Goal: Task Accomplishment & Management: Manage account settings

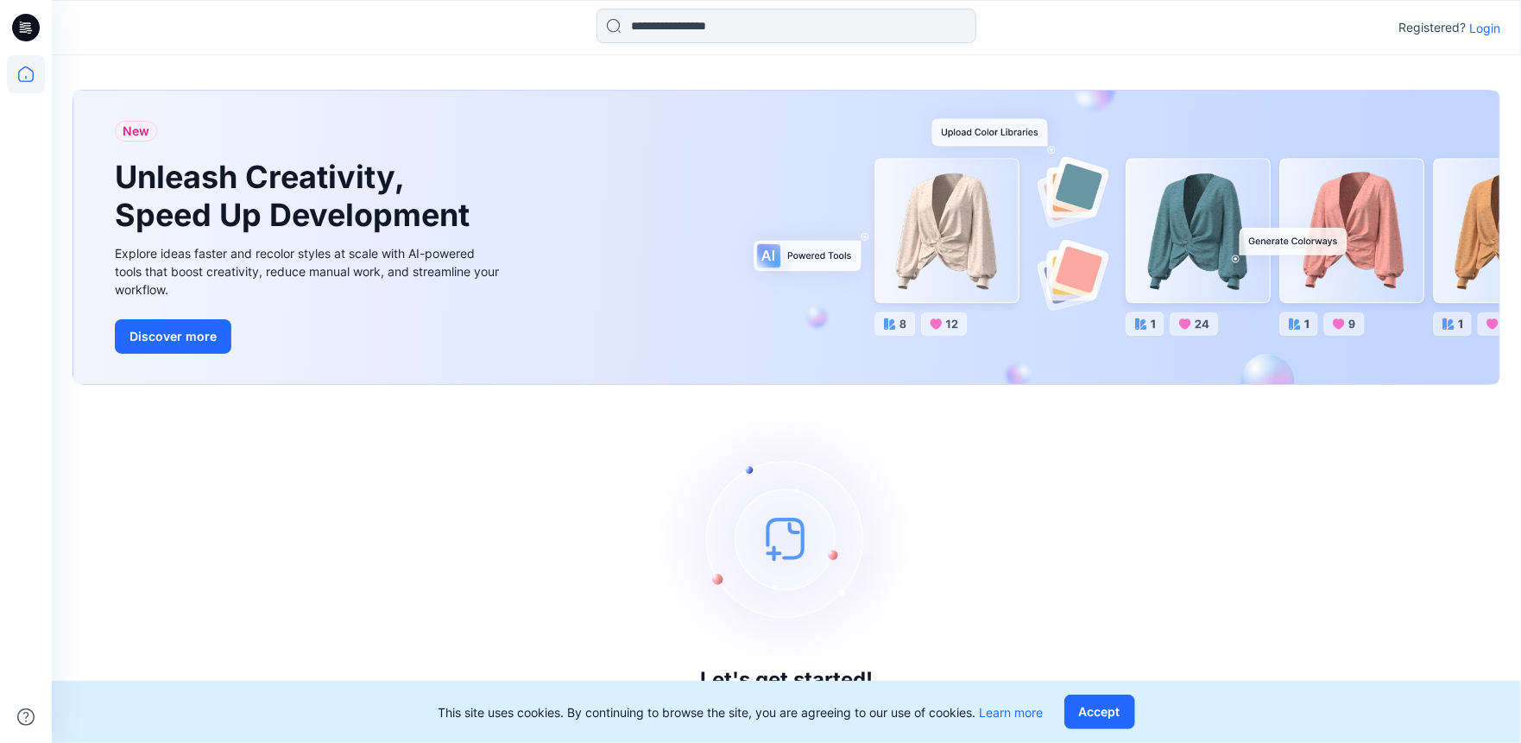
click at [1475, 30] on p "Login" at bounding box center [1485, 28] width 31 height 18
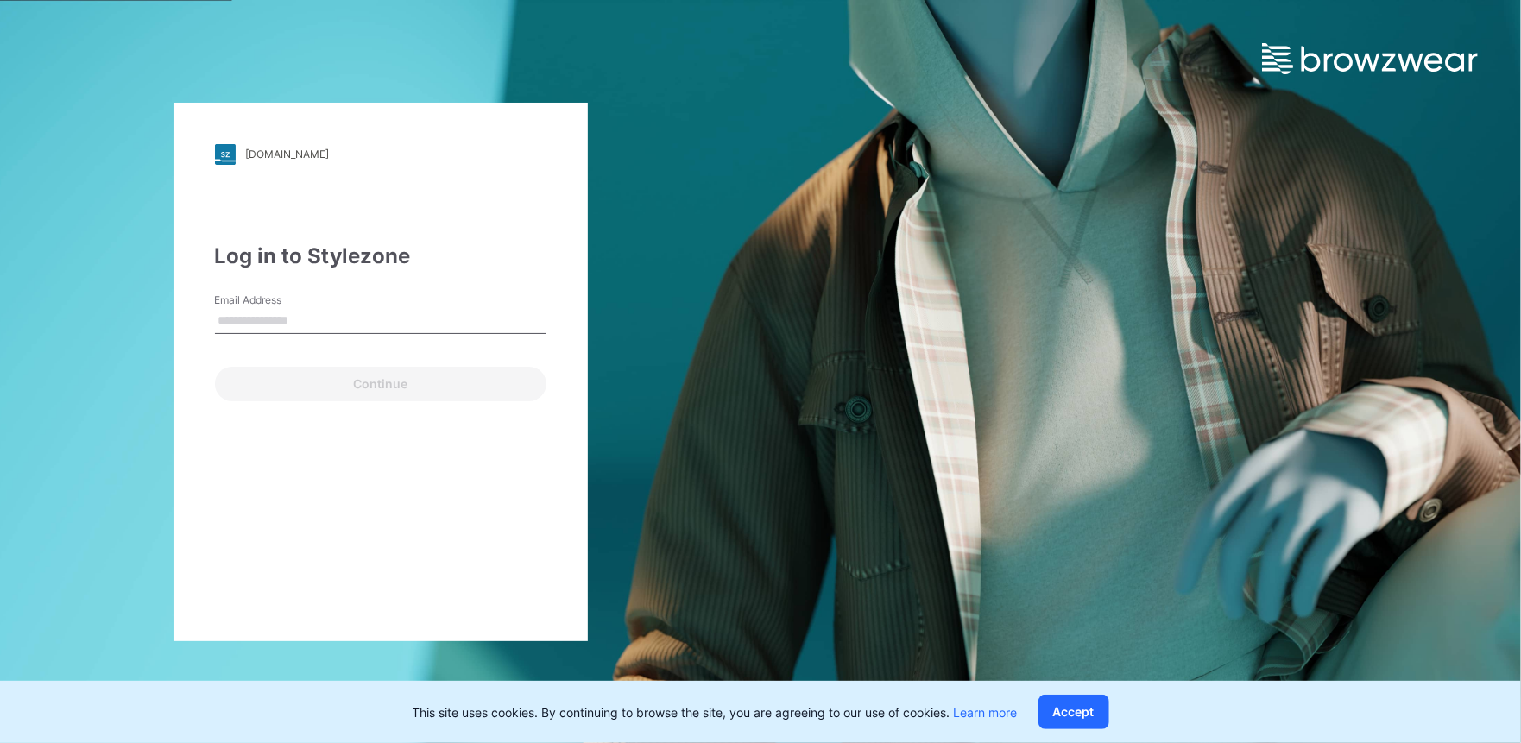
click at [262, 312] on input "Email Address" at bounding box center [381, 321] width 332 height 26
type input "**********"
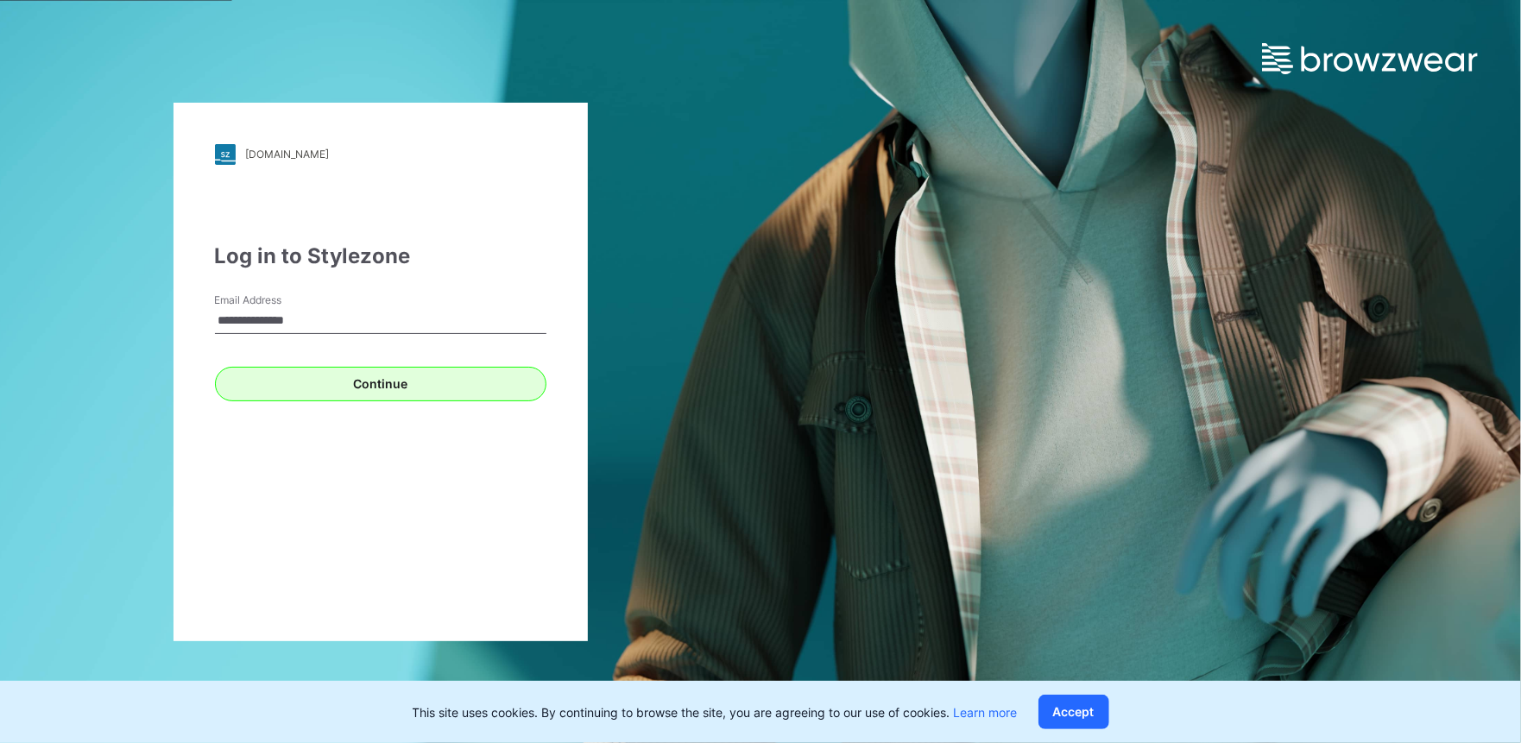
click at [361, 366] on div "Continue" at bounding box center [381, 380] width 332 height 41
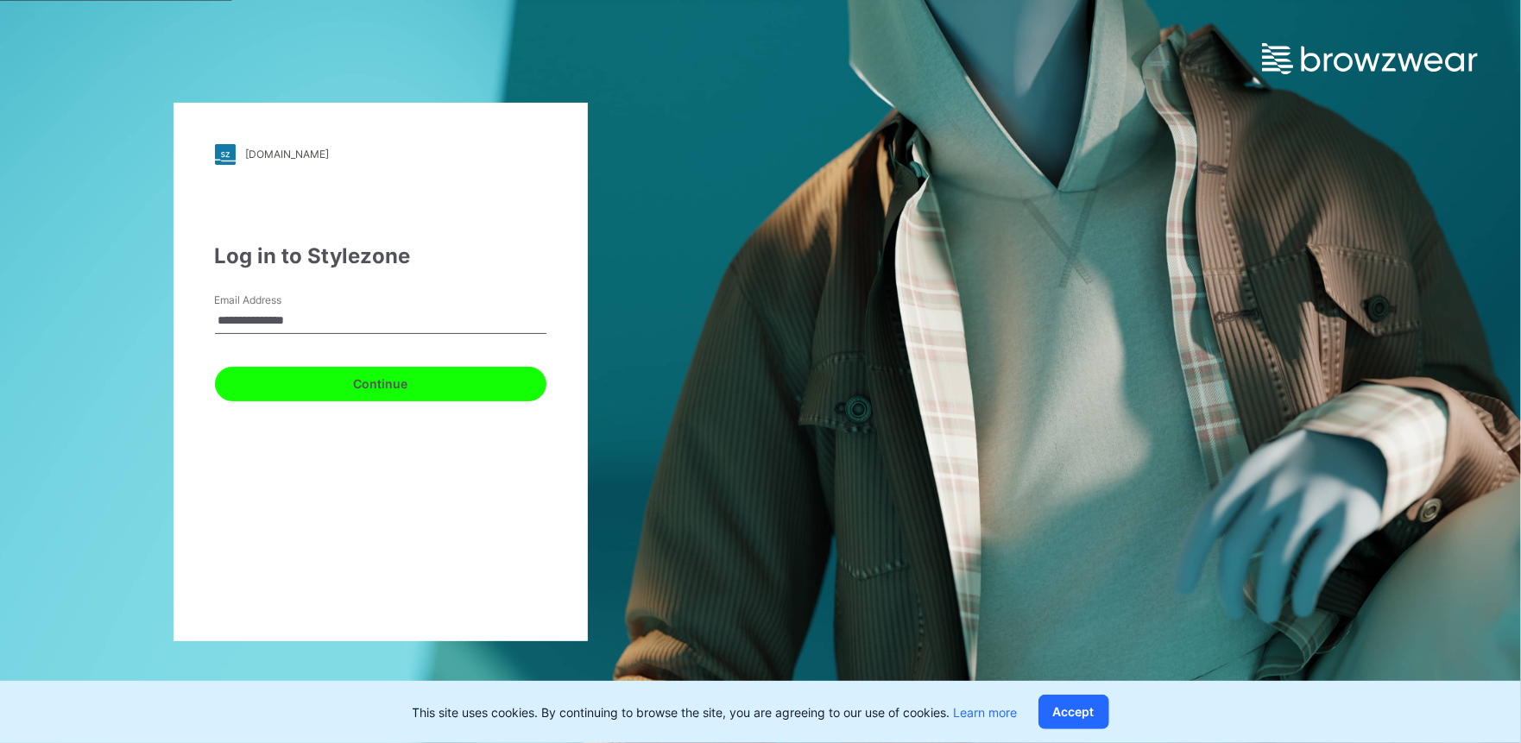
click at [334, 384] on button "Continue" at bounding box center [381, 384] width 332 height 35
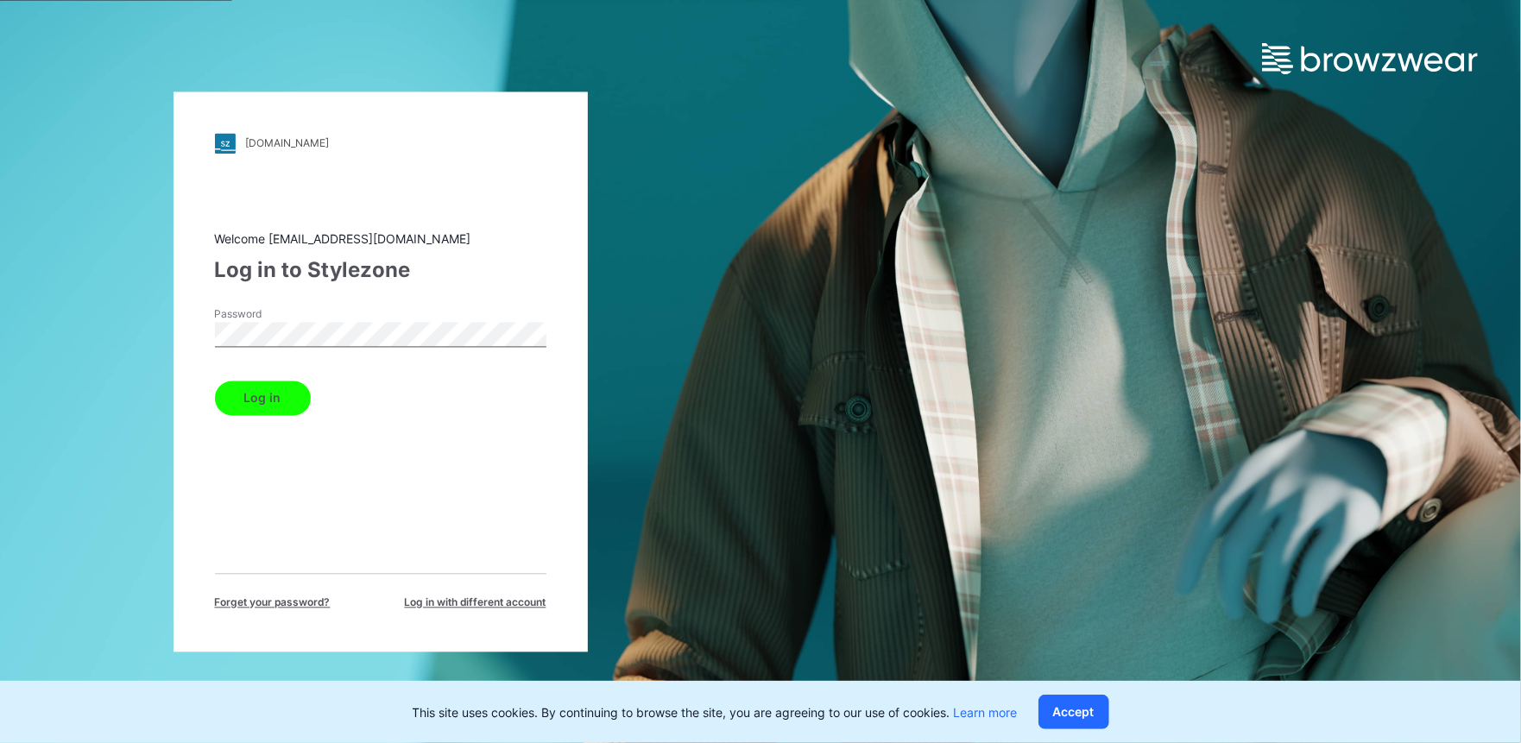
click at [269, 397] on button "Log in" at bounding box center [263, 398] width 96 height 35
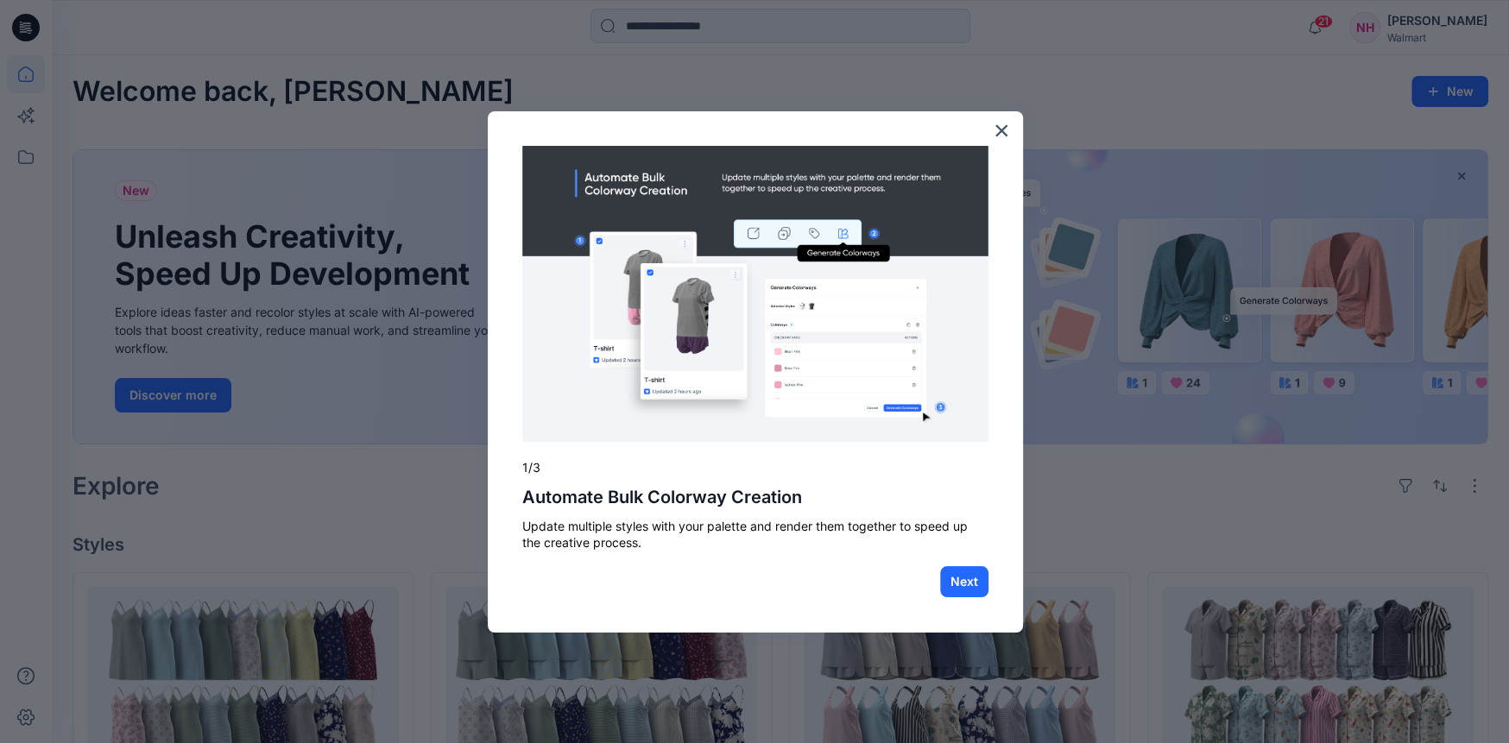
drag, startPoint x: 1008, startPoint y: 127, endPoint x: 1007, endPoint y: 150, distance: 23.3
click at [1007, 129] on button "×" at bounding box center [1002, 131] width 16 height 28
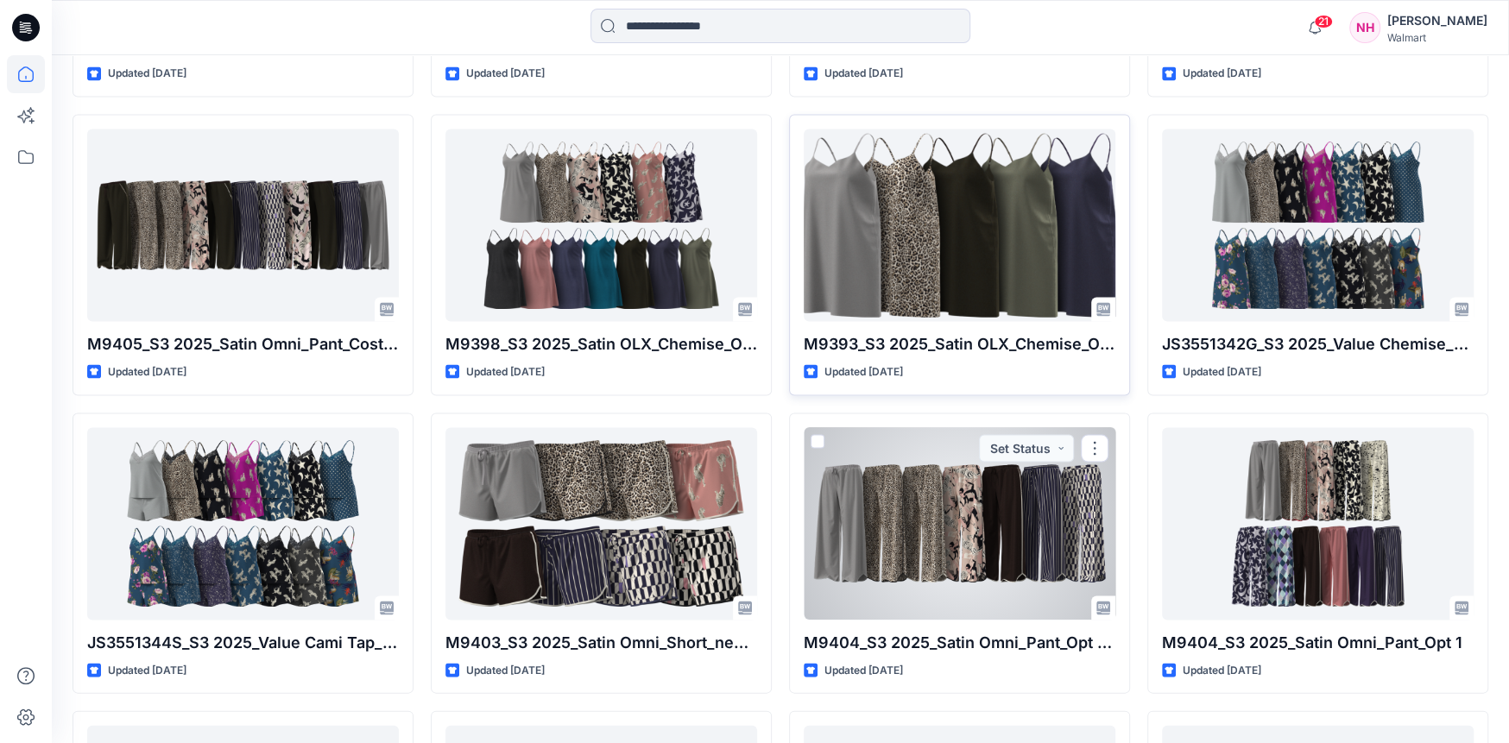
scroll to position [2720, 0]
